Goal: Find specific page/section: Find specific page/section

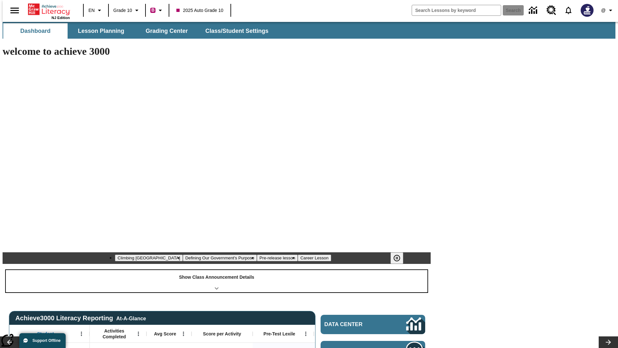
click at [217, 270] on div "Show Class Announcement Details" at bounding box center [217, 281] width 422 height 22
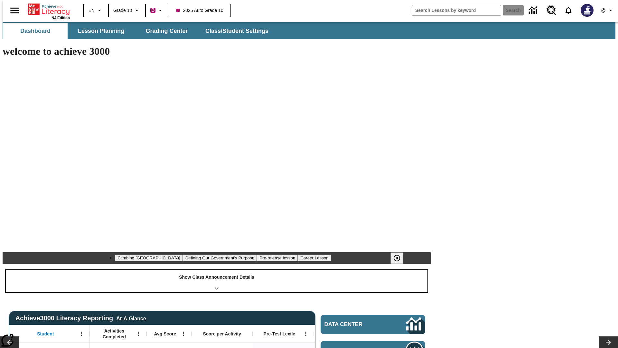
click at [217, 270] on div "Show Class Announcement Details" at bounding box center [217, 281] width 422 height 22
